Goal: Transaction & Acquisition: Download file/media

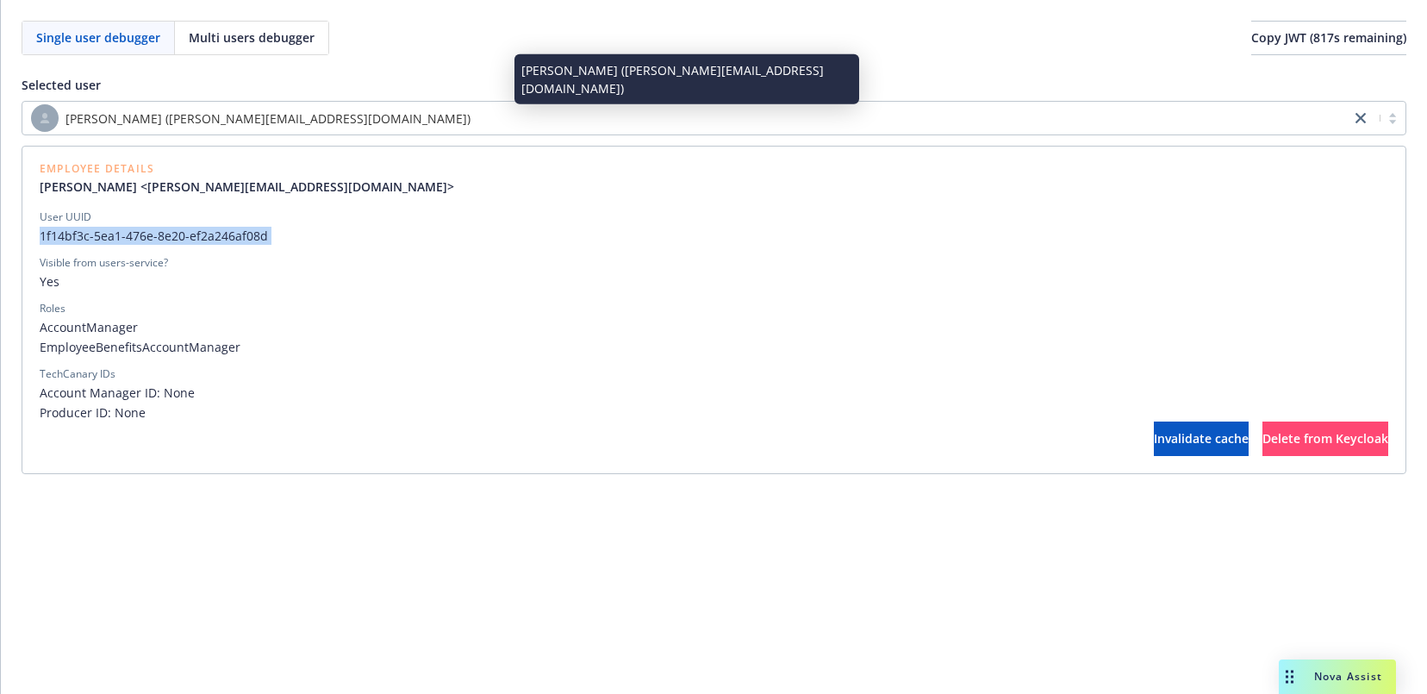
click at [724, 116] on div "[PERSON_NAME] ([PERSON_NAME][EMAIL_ADDRESS][DOMAIN_NAME])" at bounding box center [686, 118] width 1311 height 28
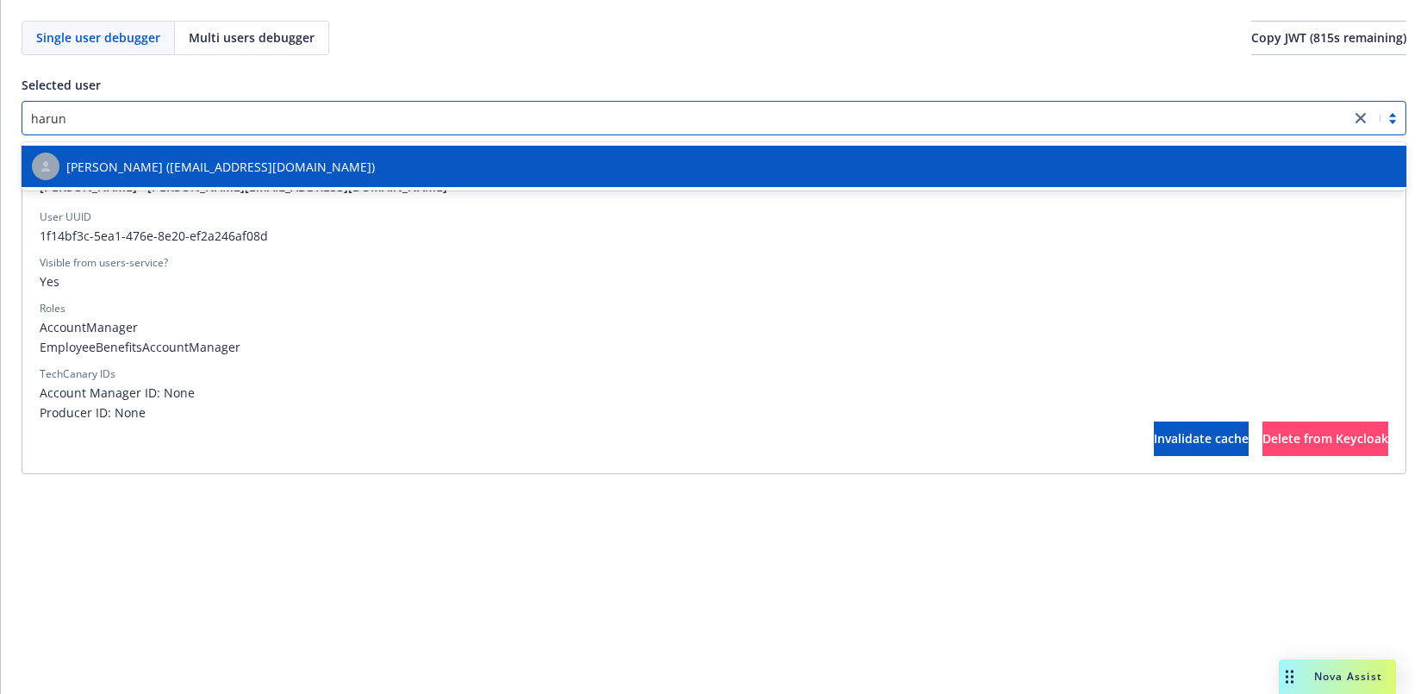
click at [608, 188] on div "[PERSON_NAME] ([EMAIL_ADDRESS][DOMAIN_NAME])" at bounding box center [714, 166] width 1385 height 48
type input "harun"
click at [1251, 42] on span "Copy JWT ( 815 s remaining)" at bounding box center [1328, 37] width 155 height 16
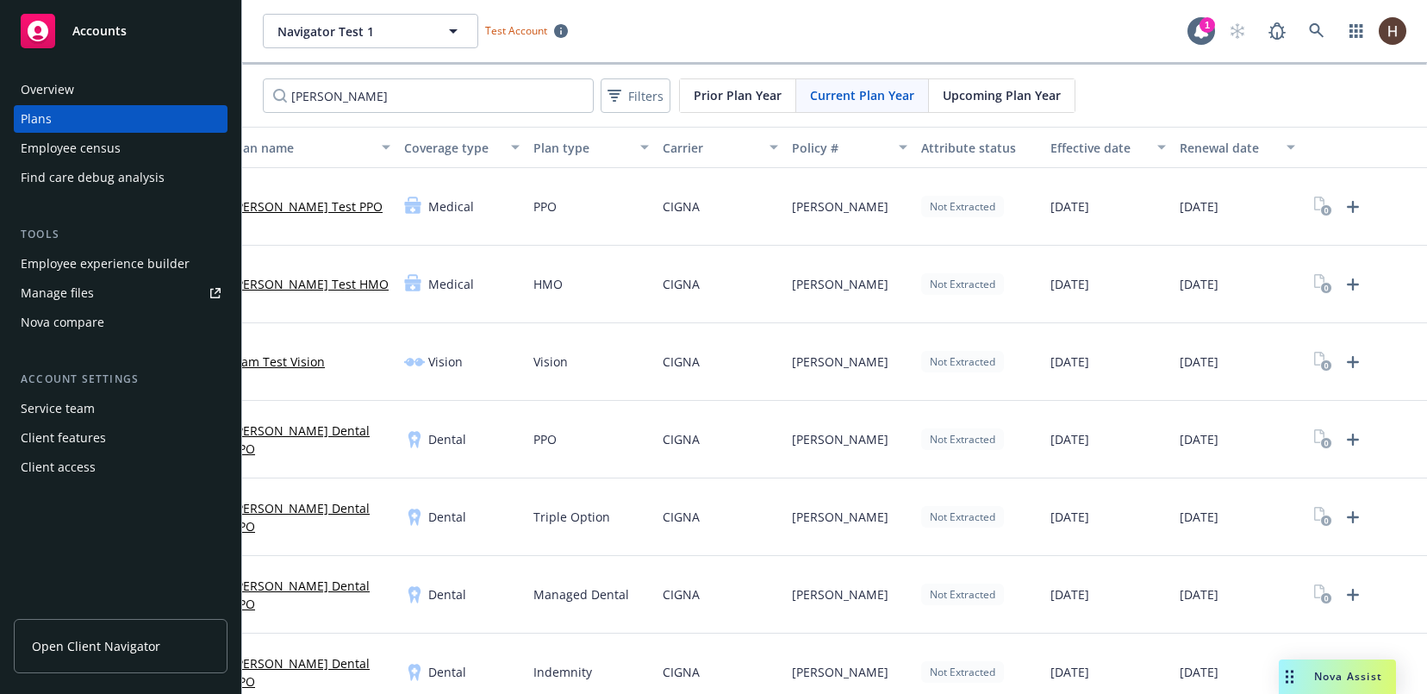
scroll to position [0, 103]
click at [1343, 205] on icon "Upload Plan Documents" at bounding box center [1349, 207] width 12 height 12
click at [1338, 201] on icon "Upload Plan Documents" at bounding box center [1348, 206] width 21 height 21
click at [399, 55] on div "Navigator Test 1 Navigator Test 1 Test Account 1" at bounding box center [834, 31] width 1185 height 62
click at [422, 41] on button "Navigator Test 1" at bounding box center [370, 31] width 215 height 34
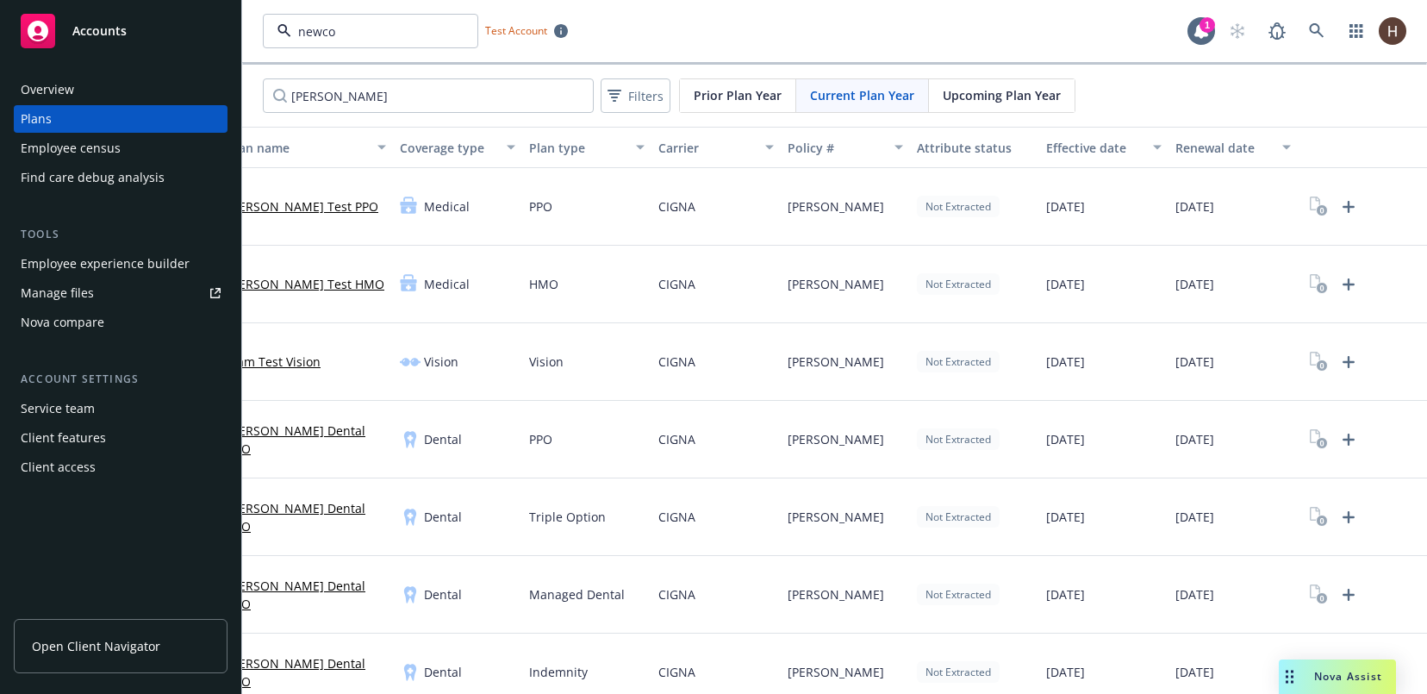
type input "newcom"
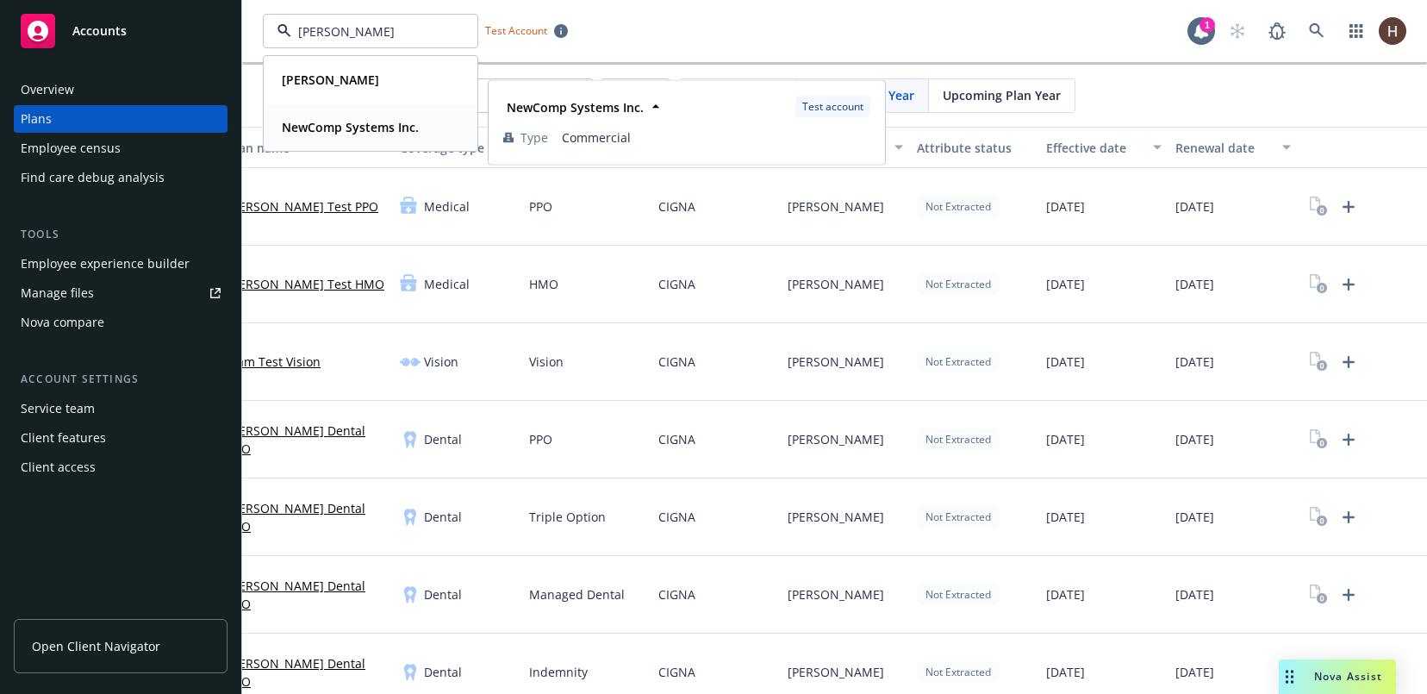
click at [352, 133] on strong "NewComp Systems Inc." at bounding box center [350, 127] width 137 height 16
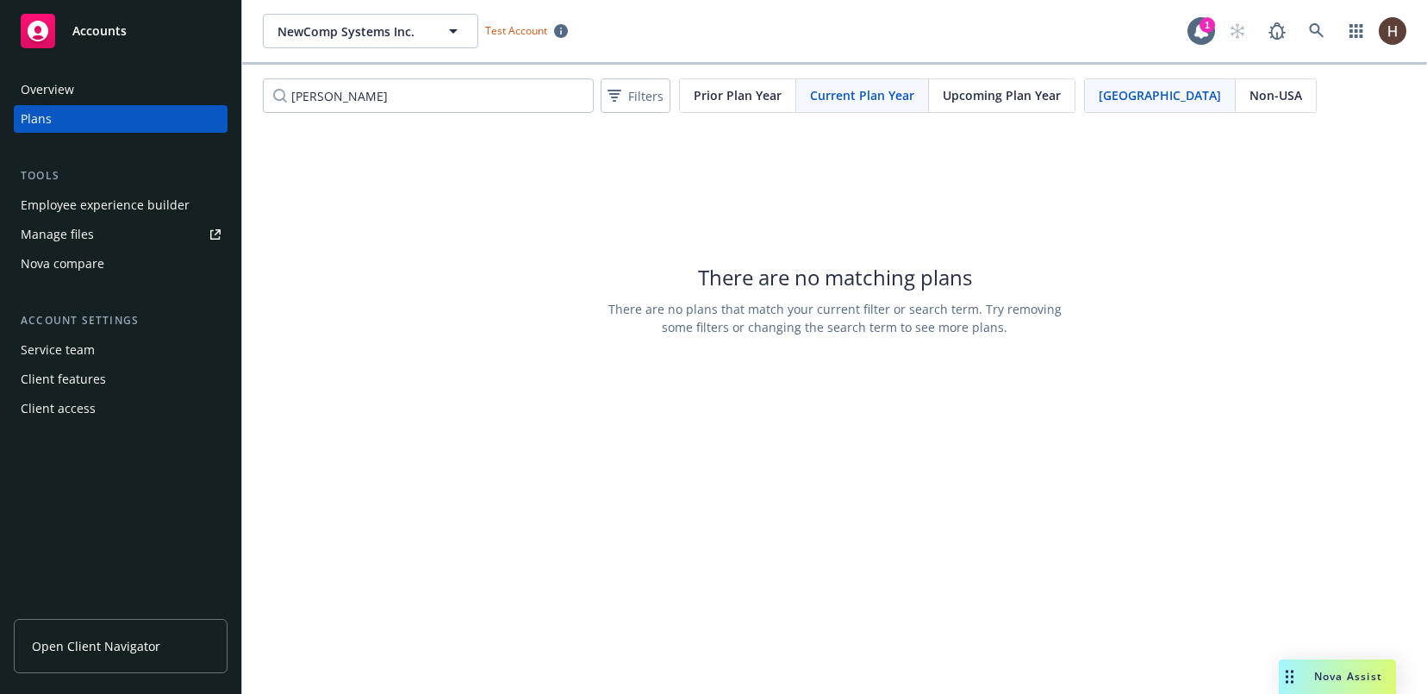
click at [758, 64] on div at bounding box center [834, 64] width 1185 height 2
click at [729, 97] on span "Prior Plan Year" at bounding box center [738, 95] width 88 height 18
click at [944, 82] on div "Upcoming Plan Year" at bounding box center [1002, 95] width 146 height 33
click at [845, 103] on span "Current Plan Year" at bounding box center [862, 95] width 104 height 18
click at [429, 51] on div "NewComp Systems Inc. NewComp Systems Inc. Test Account 1" at bounding box center [834, 31] width 1185 height 62
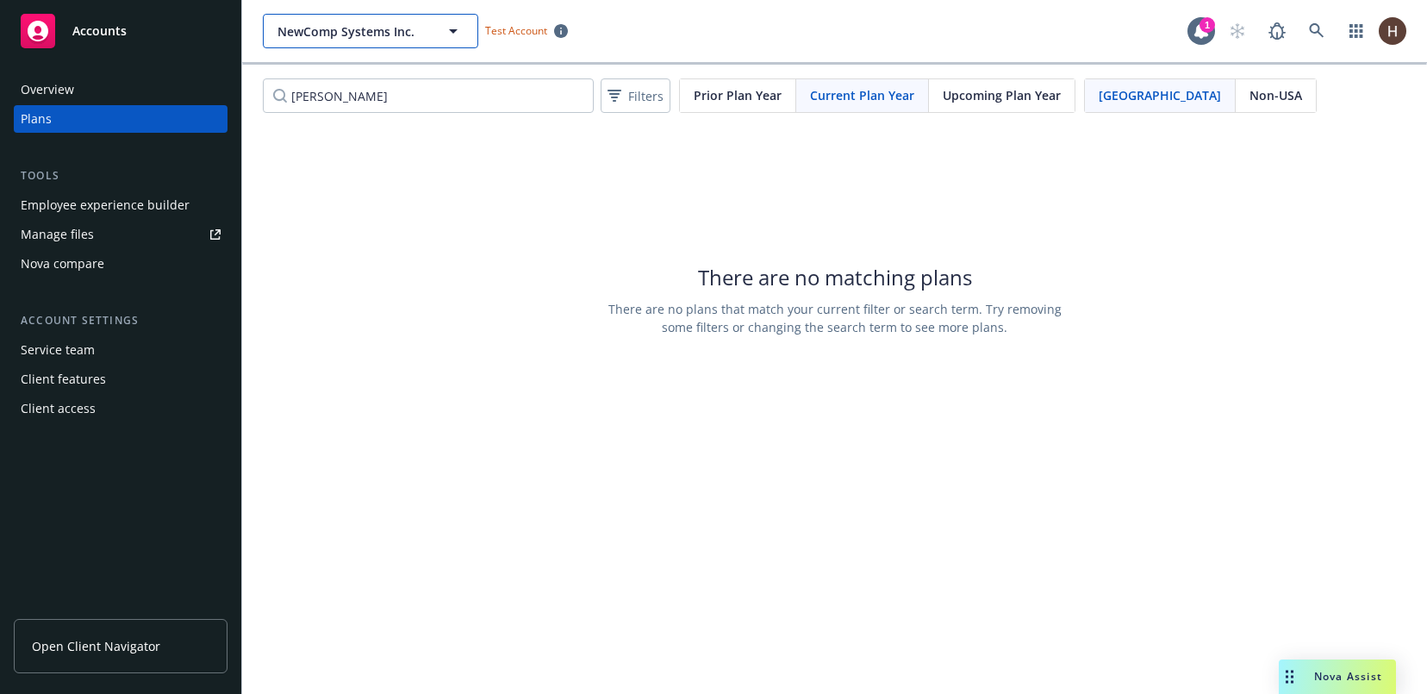
click at [438, 43] on button "NewComp Systems Inc." at bounding box center [370, 31] width 215 height 34
type input "newfr"
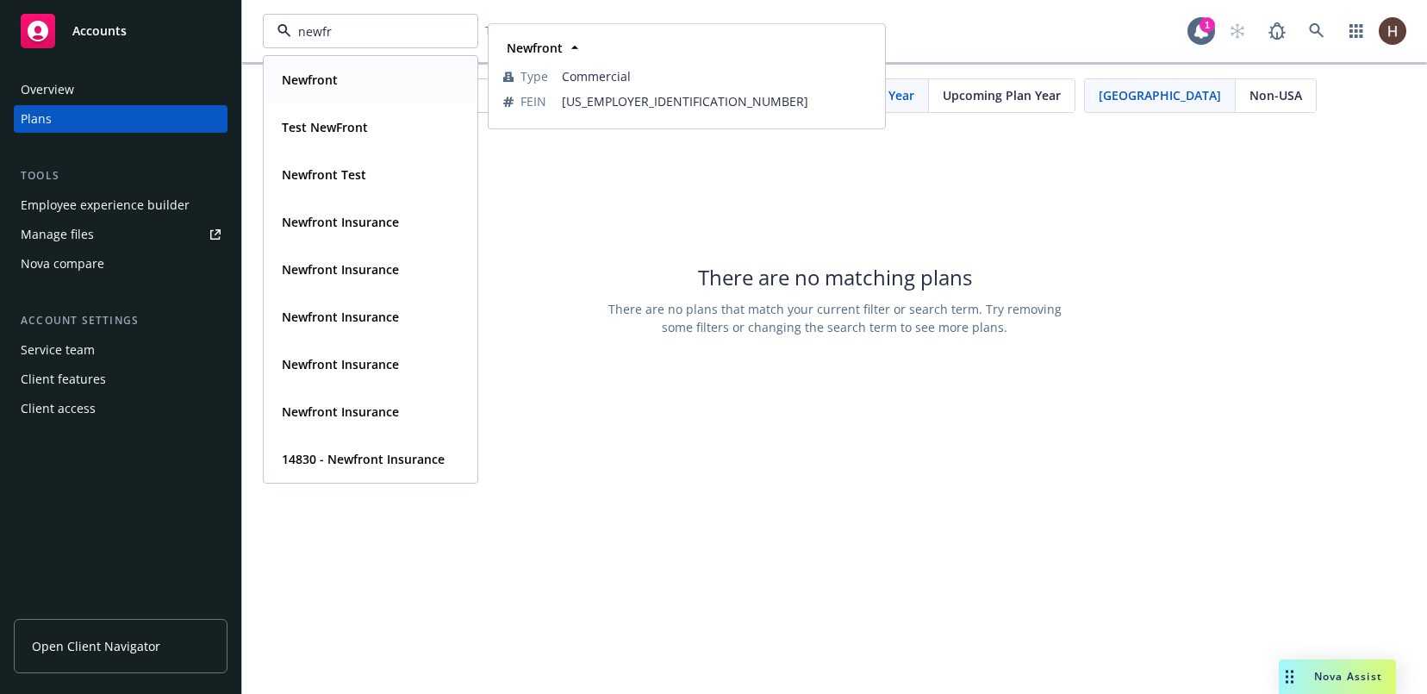
click at [449, 86] on div "Newfront" at bounding box center [370, 79] width 191 height 25
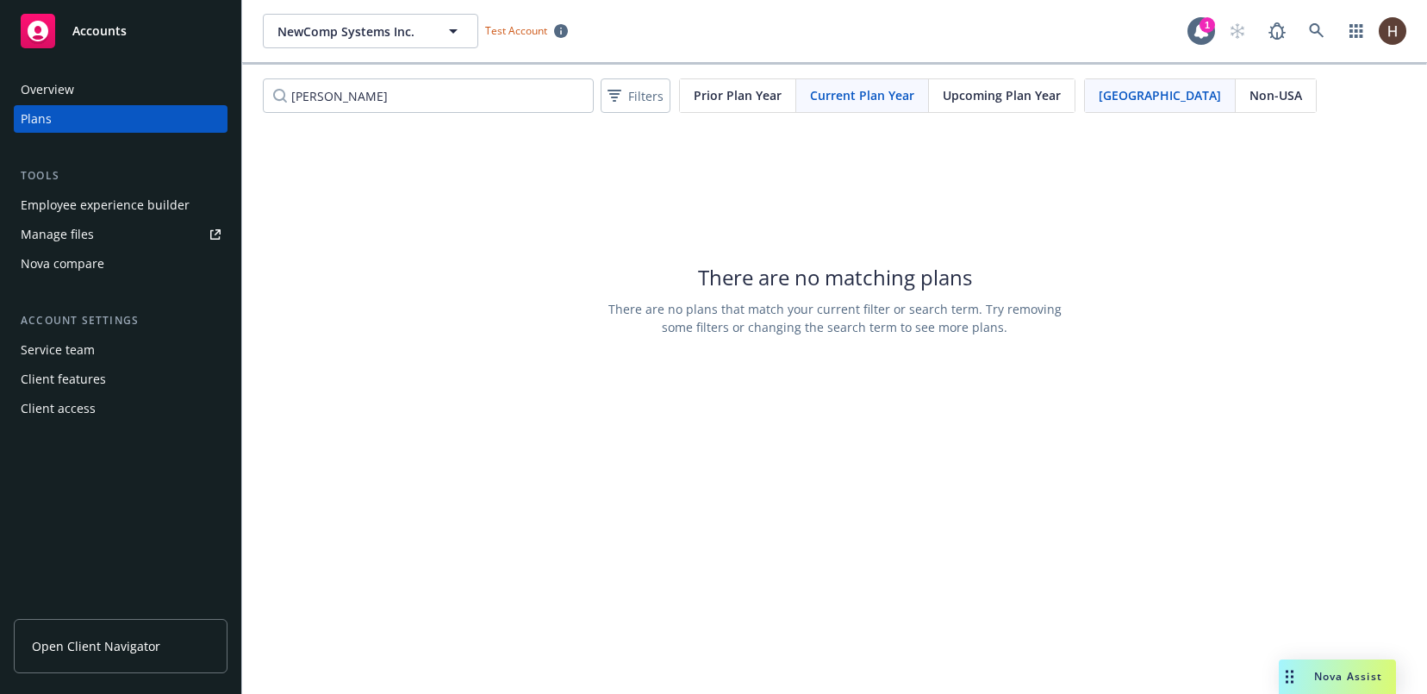
click at [662, 50] on div "NewComp Systems Inc. NewComp Systems Inc. Test Account 1" at bounding box center [834, 31] width 1185 height 62
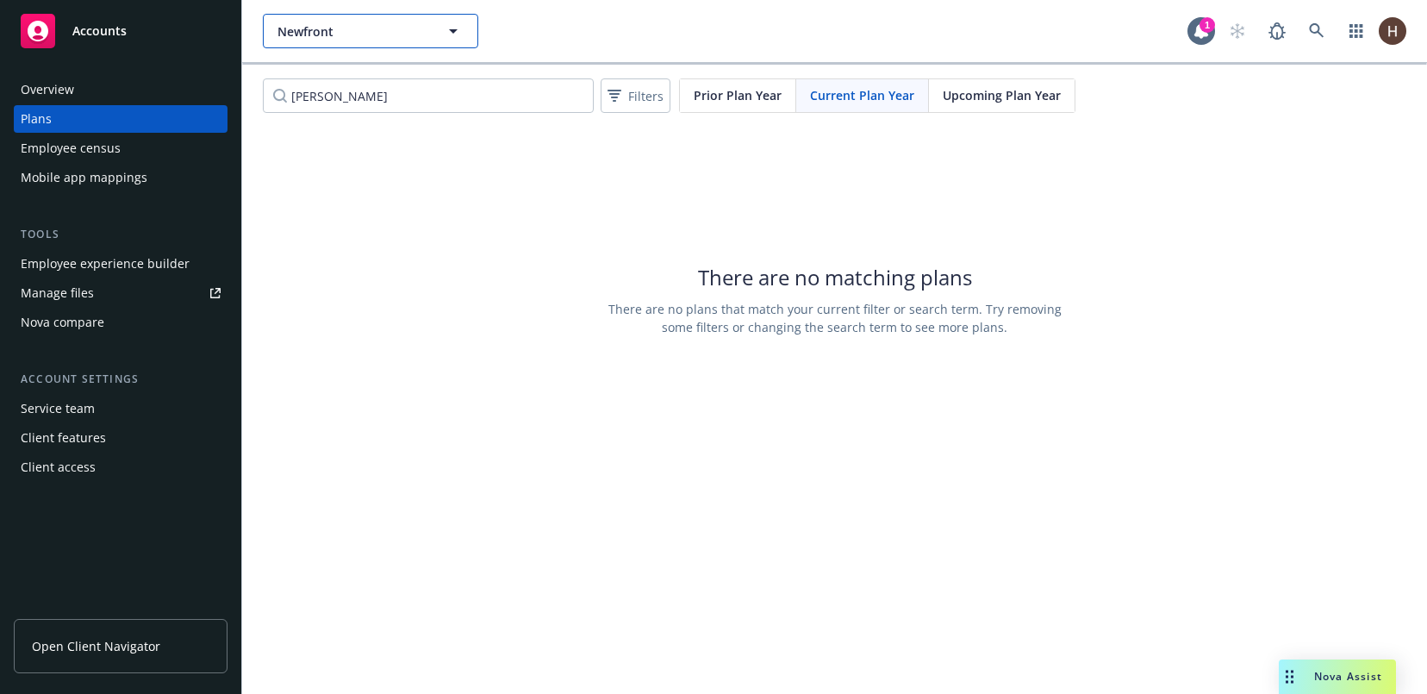
click at [440, 43] on button "Newfront" at bounding box center [370, 31] width 215 height 34
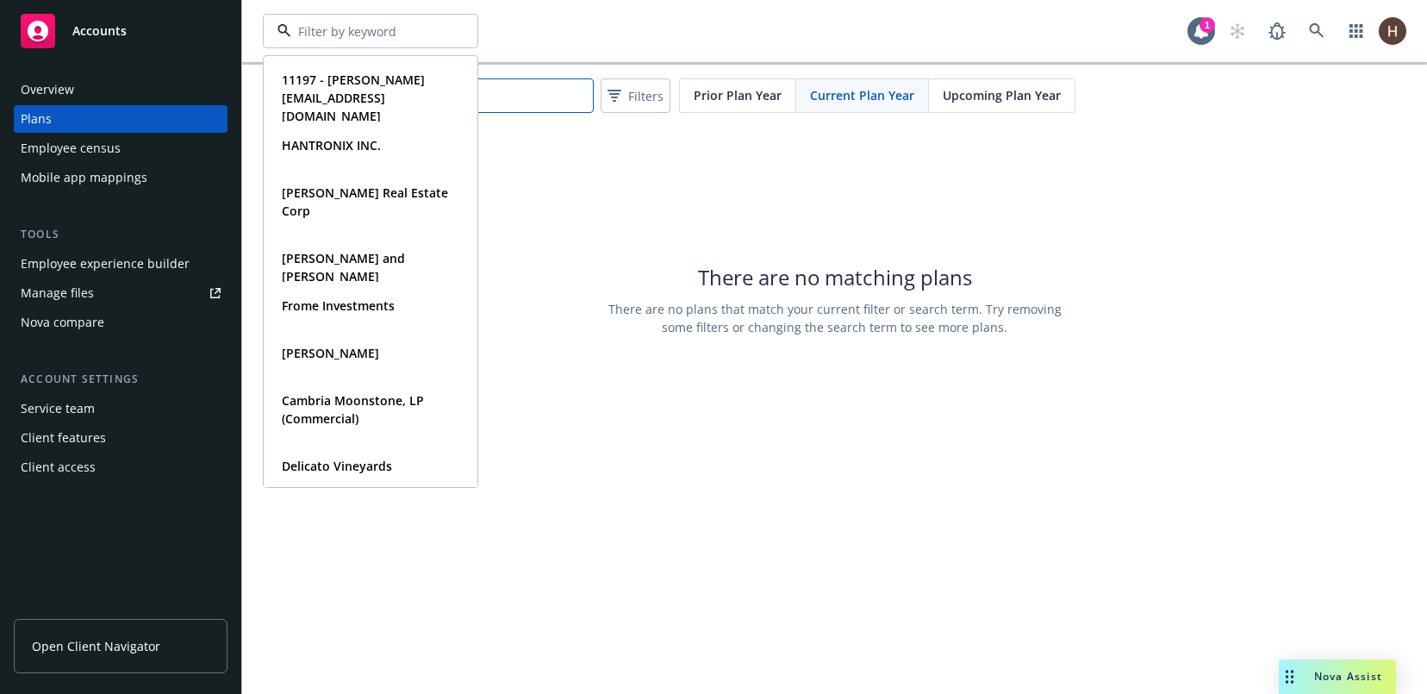
click at [508, 111] on input "liam" at bounding box center [428, 95] width 331 height 34
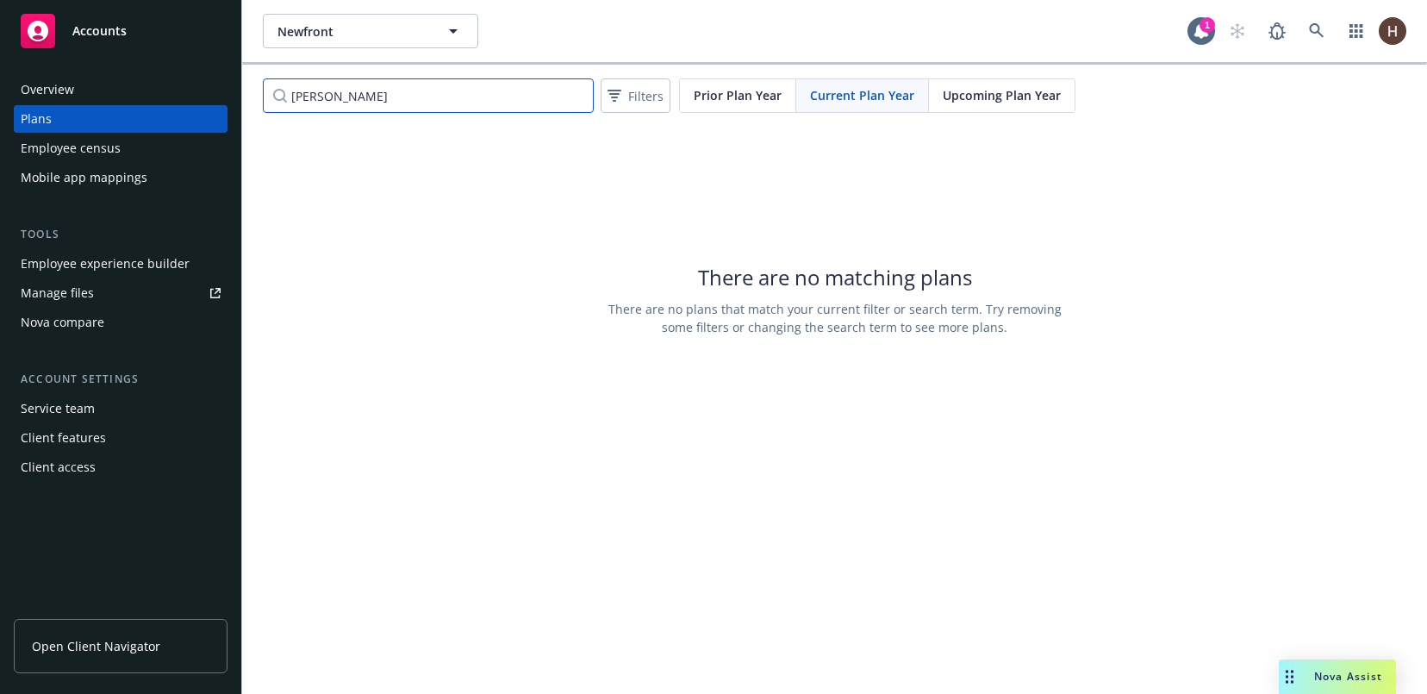
click at [574, 104] on input "liam" at bounding box center [428, 95] width 331 height 34
click at [576, 101] on input "liam" at bounding box center [428, 95] width 331 height 34
click at [577, 95] on input "liam" at bounding box center [428, 95] width 331 height 34
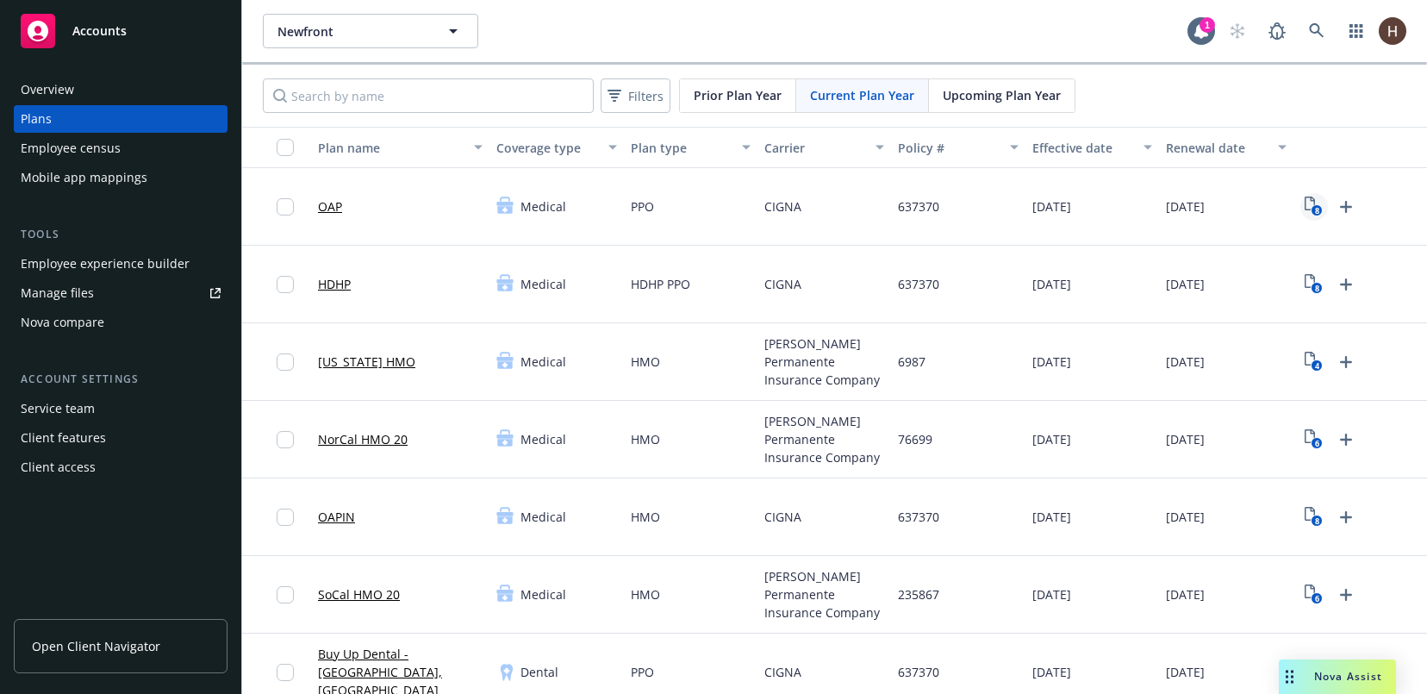
click at [1312, 210] on rect "View Plan Documents" at bounding box center [1317, 210] width 11 height 11
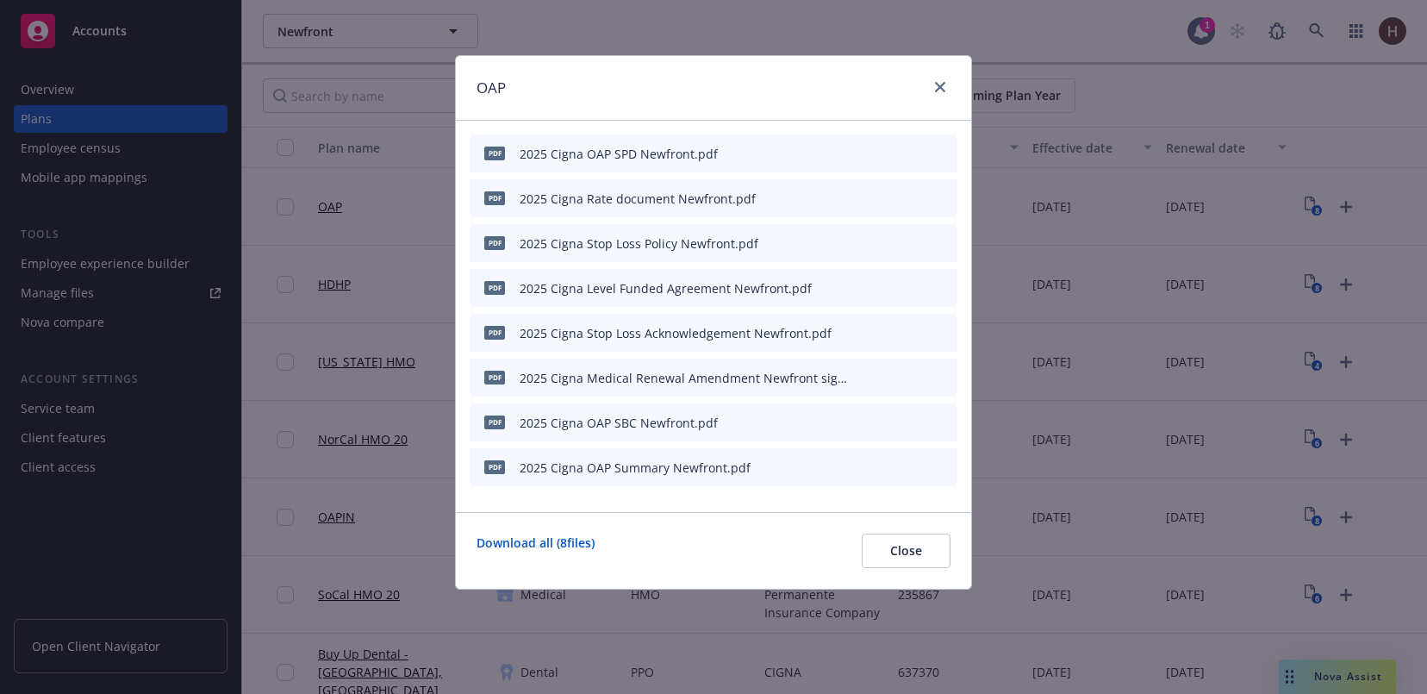
click at [888, 151] on icon "download file" at bounding box center [885, 151] width 11 height 10
